Goal: Task Accomplishment & Management: Manage account settings

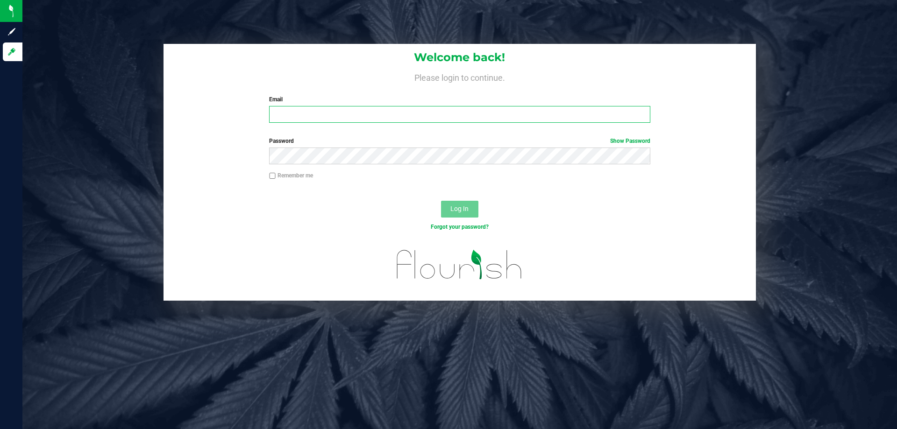
click at [333, 112] on input "Email" at bounding box center [459, 114] width 381 height 17
type input "[EMAIL_ADDRESS][DOMAIN_NAME]"
click at [441, 201] on button "Log In" at bounding box center [459, 209] width 37 height 17
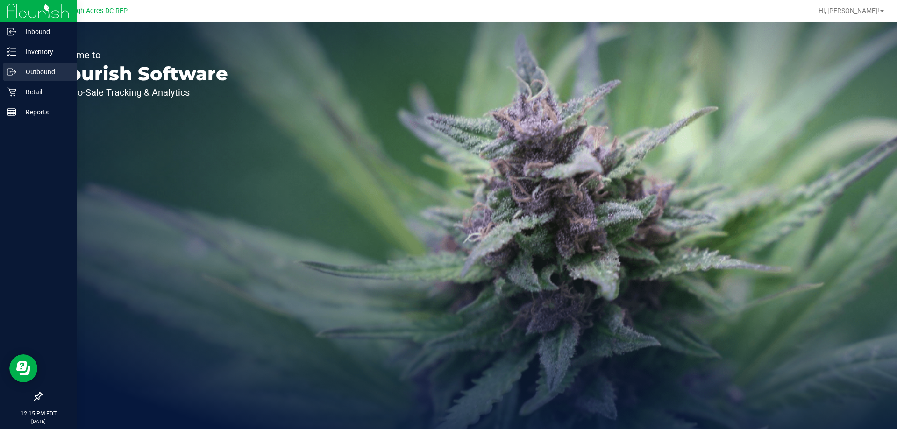
click at [32, 68] on p "Outbound" at bounding box center [44, 71] width 56 height 11
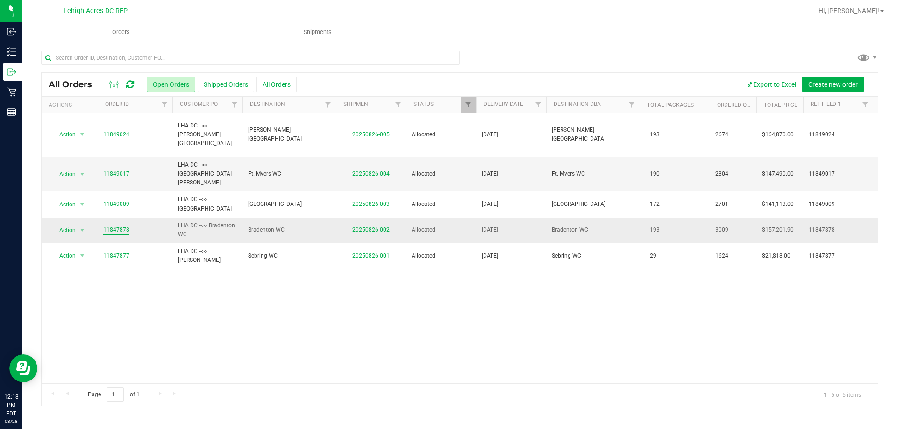
click at [122, 226] on link "11847878" at bounding box center [116, 230] width 26 height 9
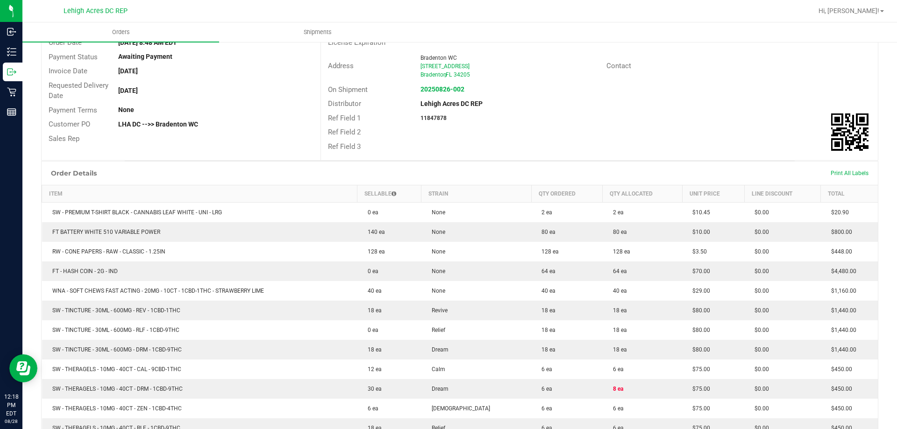
scroll to position [140, 0]
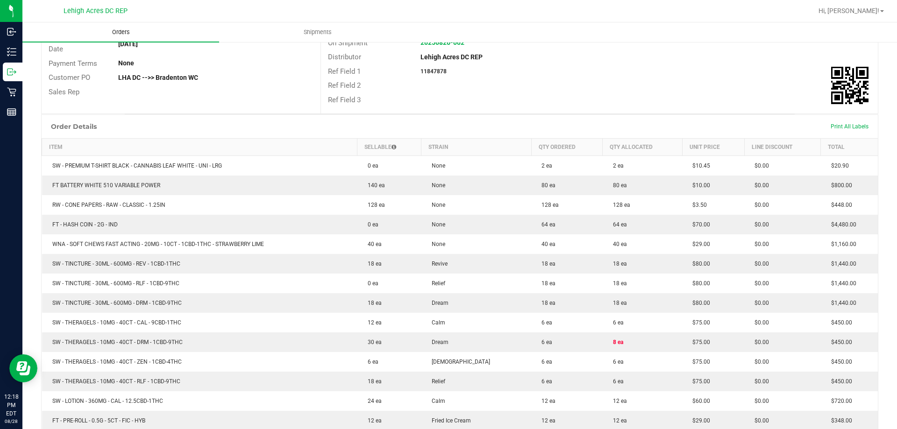
click at [121, 27] on uib-tab-heading "Orders" at bounding box center [120, 32] width 197 height 20
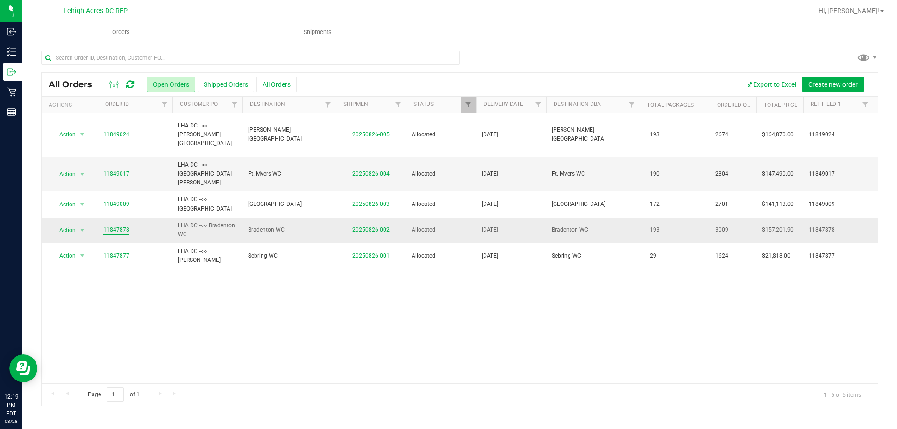
click at [113, 226] on link "11847878" at bounding box center [116, 230] width 26 height 9
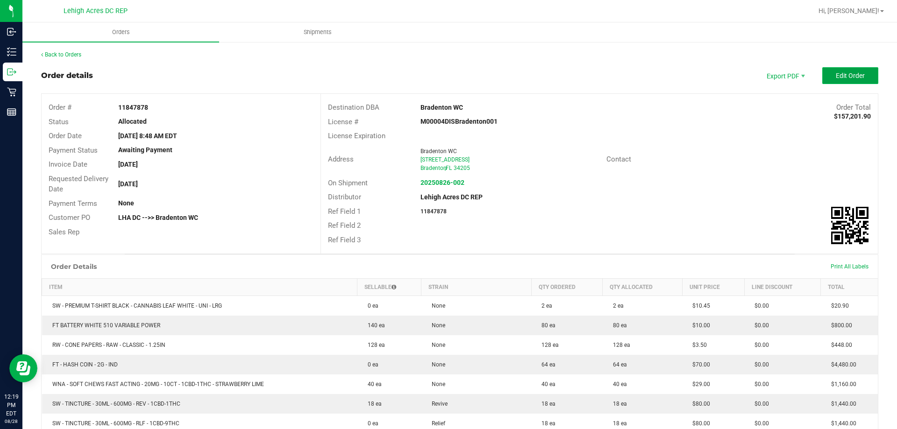
click at [838, 74] on span "Edit Order" at bounding box center [850, 75] width 29 height 7
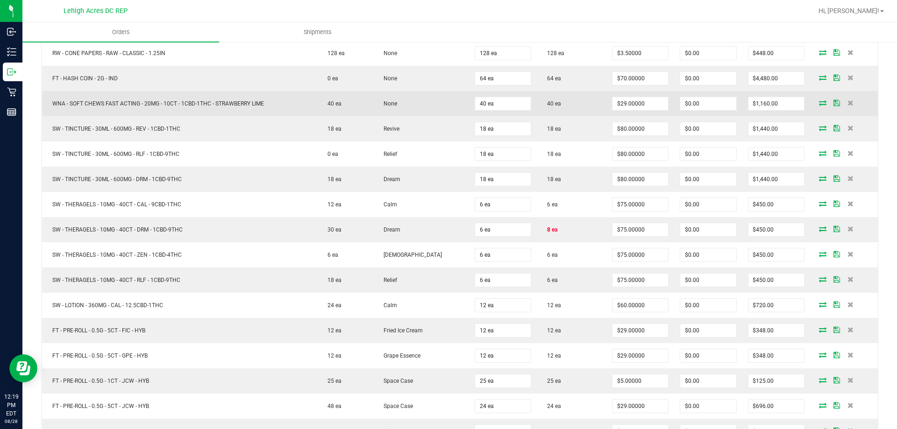
scroll to position [374, 0]
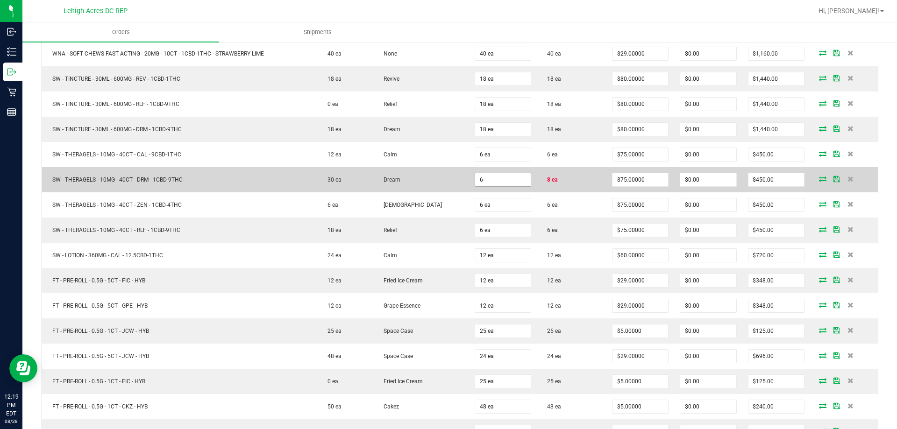
click at [488, 180] on input "6" at bounding box center [503, 179] width 56 height 13
type input "8 ea"
type input "$600.00"
click at [573, 180] on td "8 ea" at bounding box center [572, 179] width 70 height 25
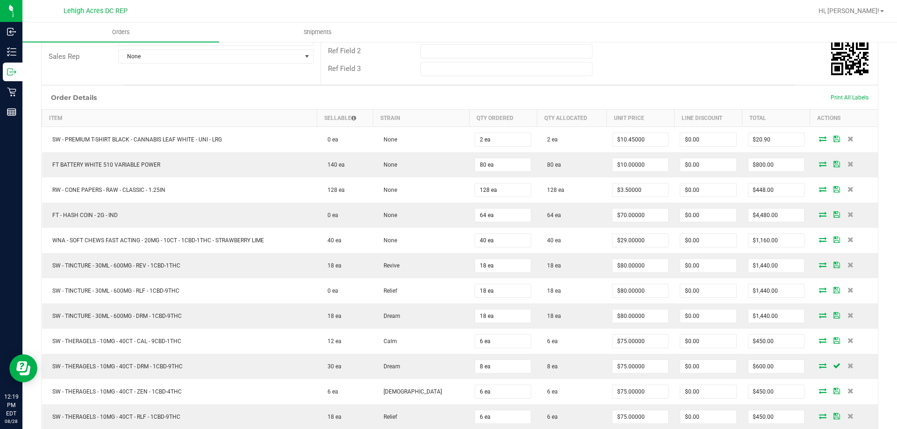
scroll to position [0, 0]
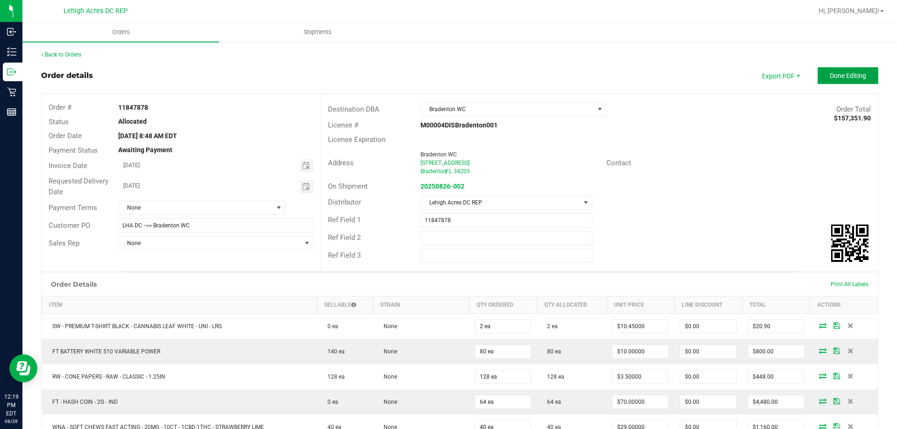
click at [819, 81] on button "Done Editing" at bounding box center [847, 75] width 61 height 17
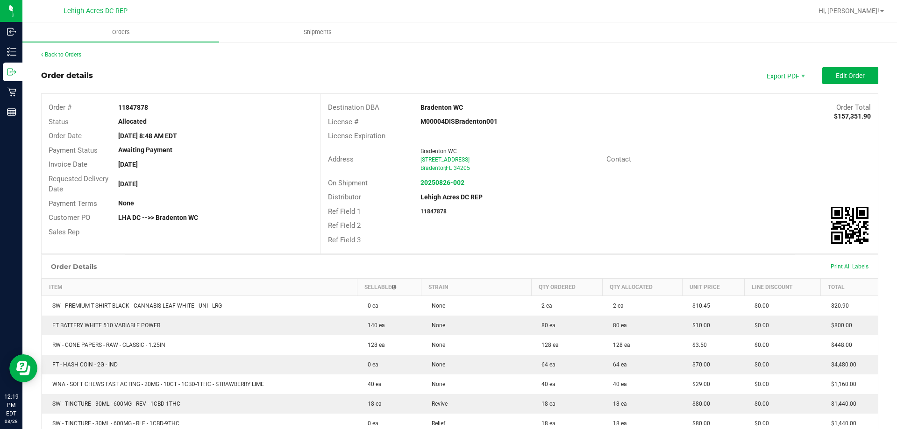
click at [447, 181] on strong "20250826-002" at bounding box center [442, 182] width 44 height 7
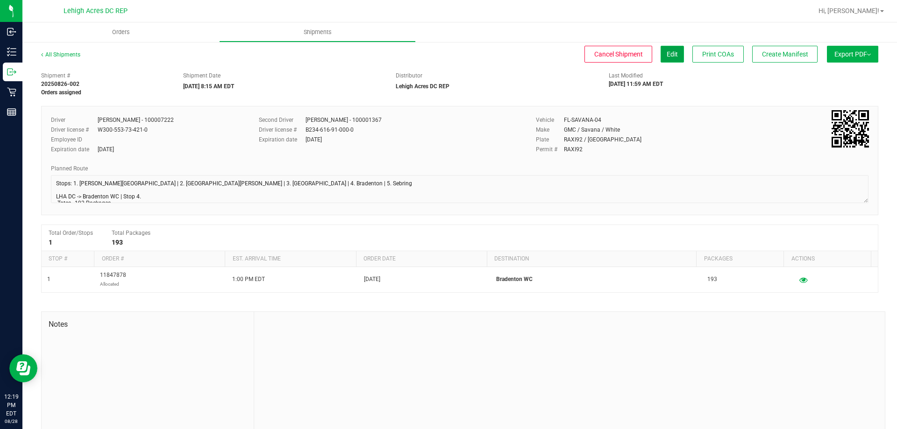
click at [669, 55] on span "Edit" at bounding box center [672, 53] width 11 height 7
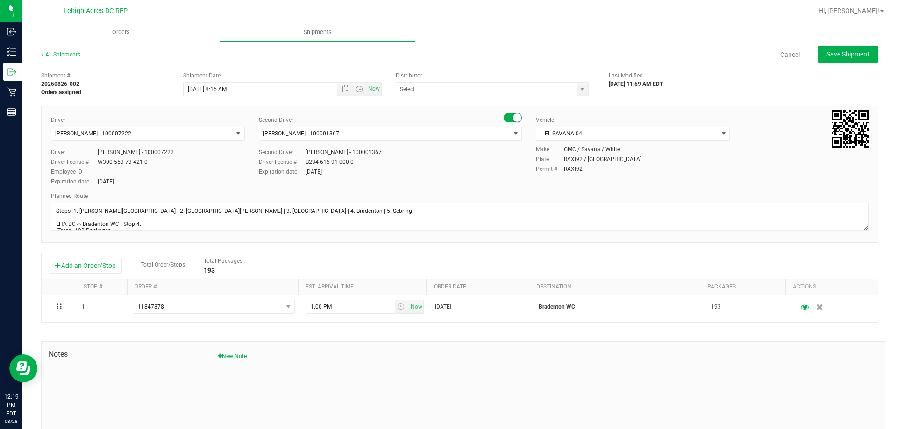
type input "Lehigh Acres DC REP"
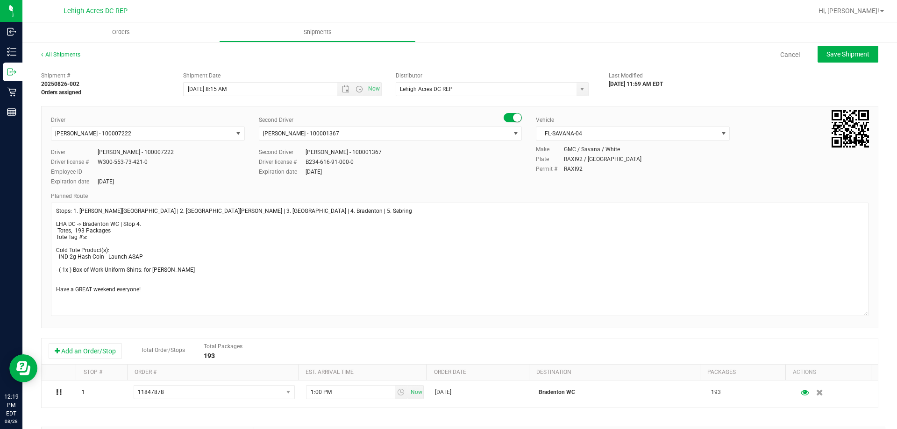
drag, startPoint x: 857, startPoint y: 230, endPoint x: 863, endPoint y: 315, distance: 85.7
click at [863, 315] on div "Driver [PERSON_NAME] - 100007222 Select Driver [PERSON_NAME] - 100006559 [PERSO…" at bounding box center [459, 217] width 837 height 222
click at [55, 229] on textarea at bounding box center [459, 259] width 817 height 113
type textarea "Stops: 1. [PERSON_NAME][GEOGRAPHIC_DATA] | 2. [GEOGRAPHIC_DATA][PERSON_NAME] | …"
click at [831, 54] on span "Save Shipment" at bounding box center [847, 53] width 43 height 7
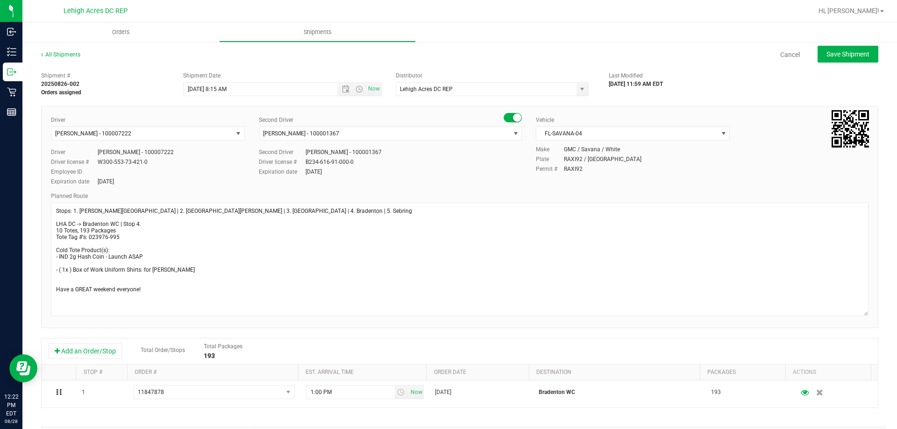
type input "[DATE] 12:15 PM"
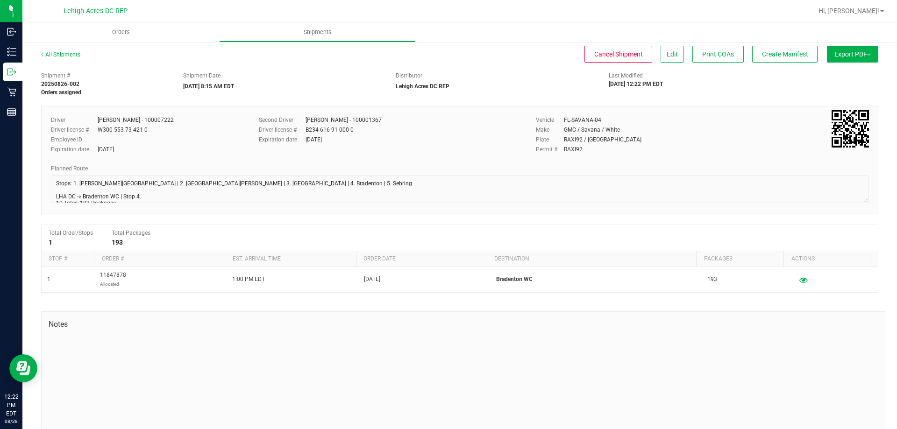
click at [849, 51] on span "Export PDF" at bounding box center [852, 53] width 36 height 7
click at [831, 73] on span "Manifest by Package ID" at bounding box center [838, 74] width 59 height 7
click at [123, 30] on span "Orders" at bounding box center [120, 32] width 43 height 8
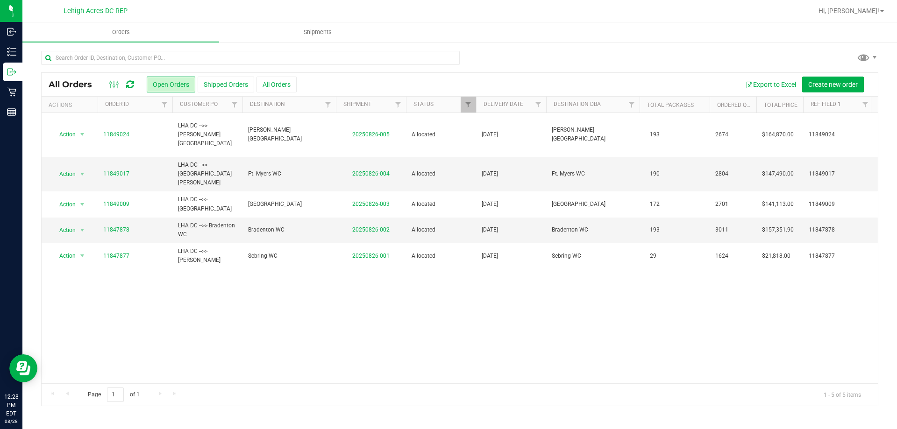
click at [182, 365] on div "Action Action Cancel order Clone order Edit order Mark as fully paid Order audi…" at bounding box center [460, 248] width 836 height 270
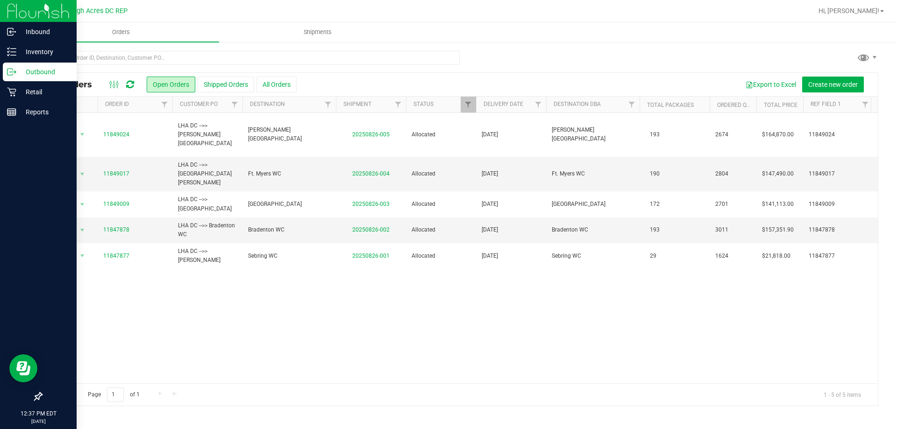
click at [15, 15] on img at bounding box center [38, 11] width 63 height 22
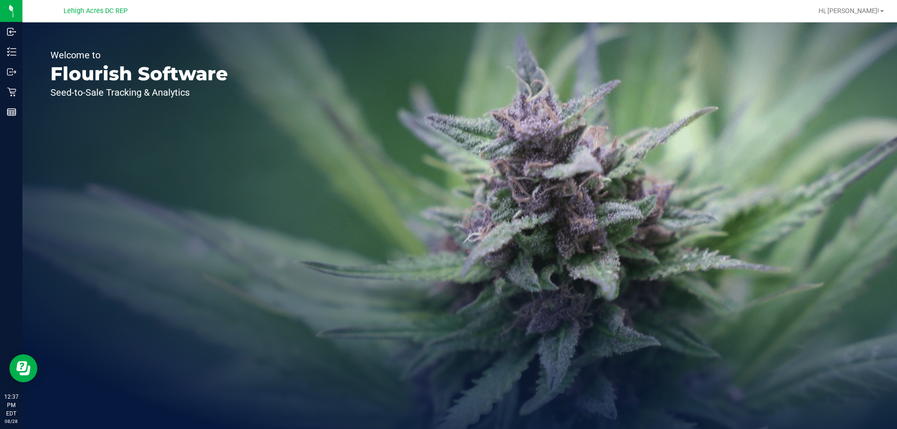
click at [551, 215] on div "Welcome to Flourish Software Seed-to-Sale Tracking & Analytics" at bounding box center [459, 225] width 874 height 407
